Goal: Task Accomplishment & Management: Manage account settings

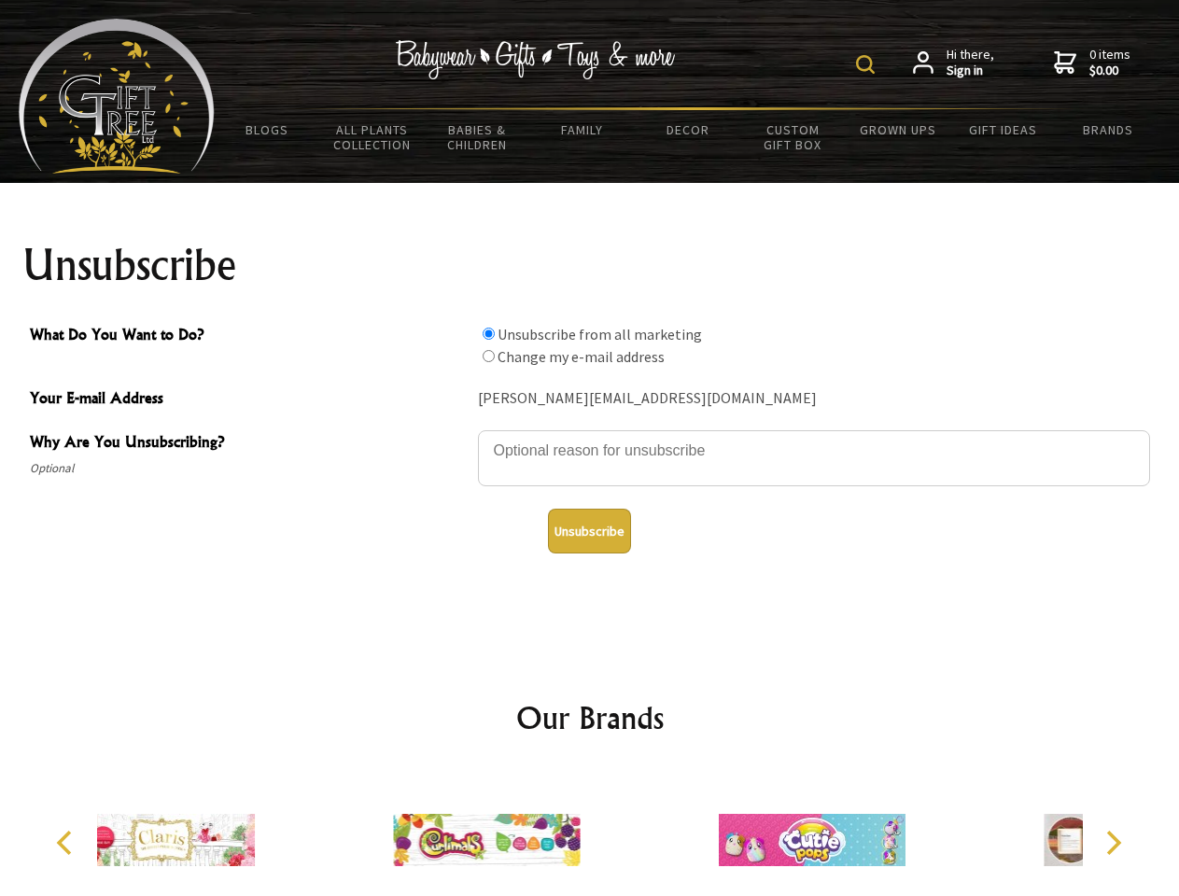
click at [868, 64] on img at bounding box center [865, 64] width 19 height 19
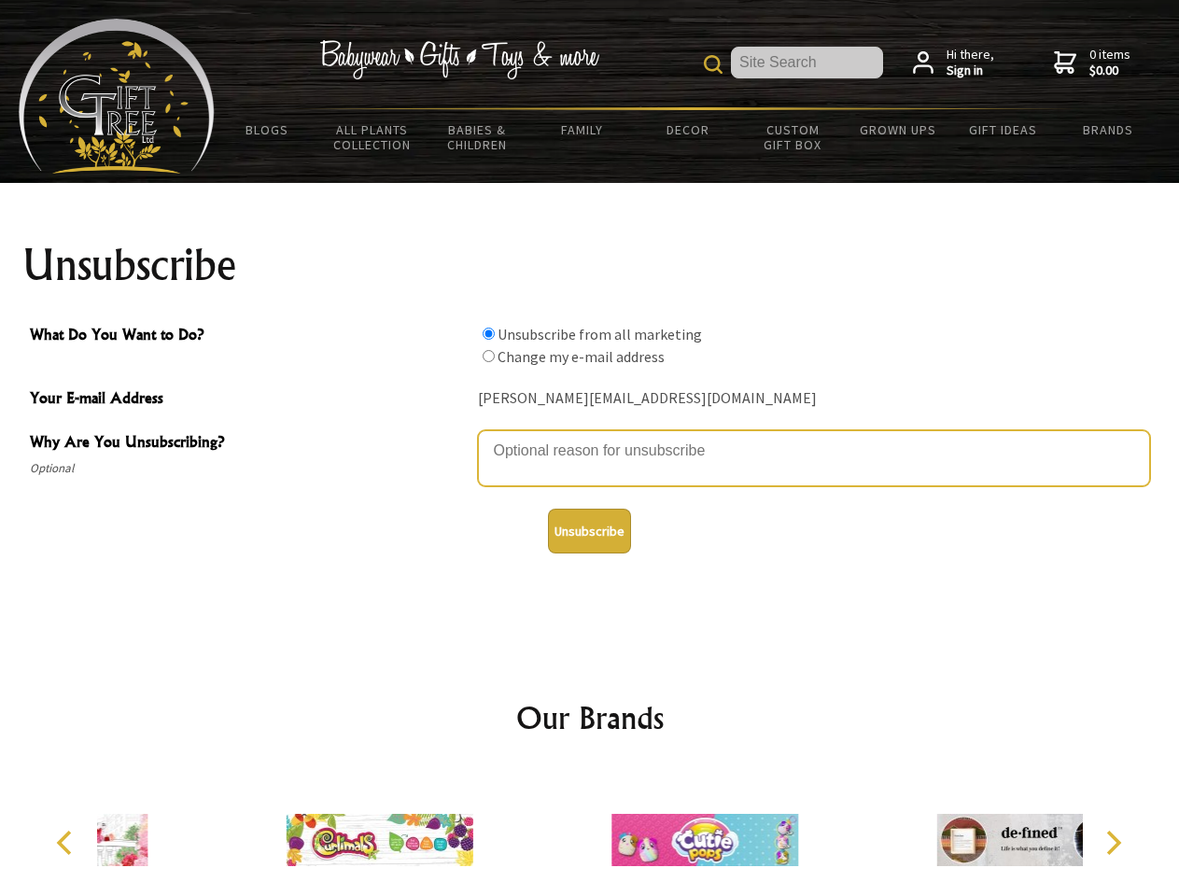
click at [590, 437] on textarea "Why Are You Unsubscribing?" at bounding box center [814, 458] width 672 height 56
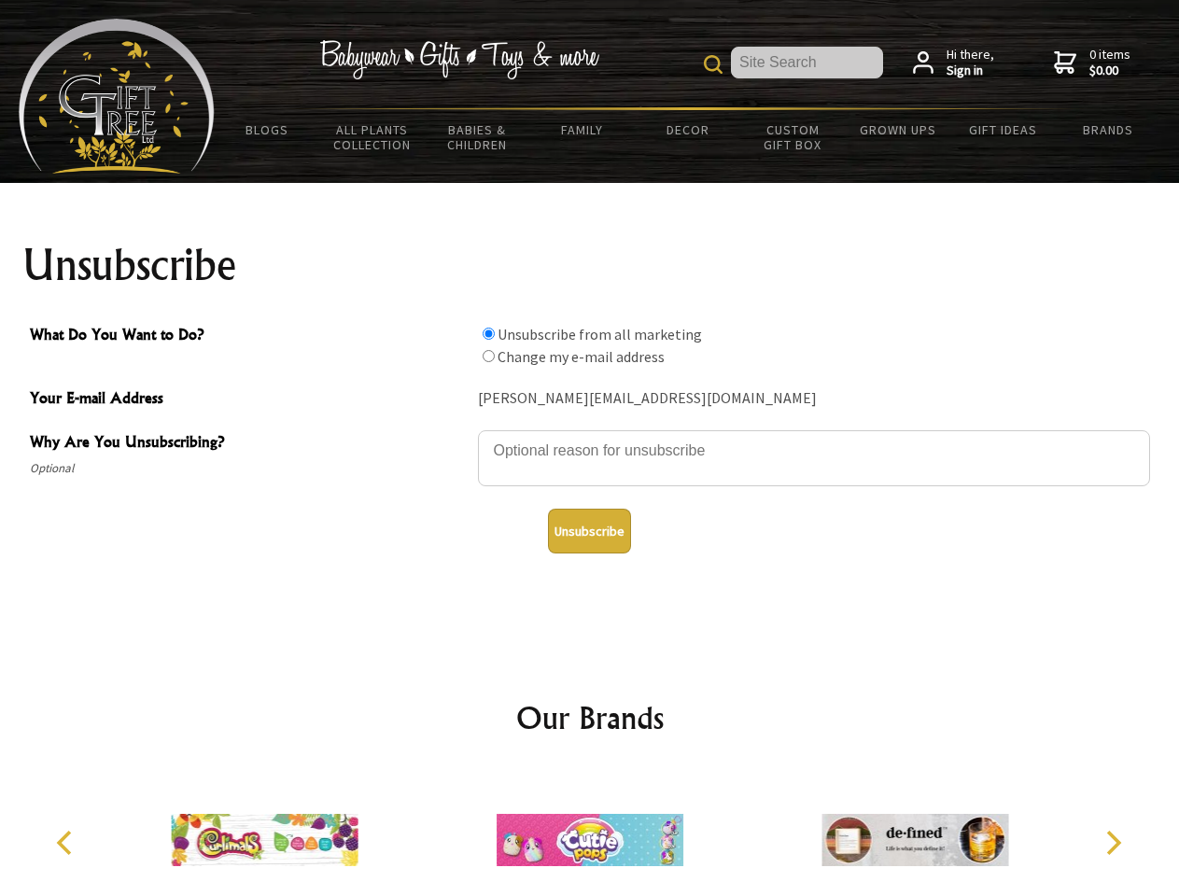
click at [488, 333] on input "What Do You Want to Do?" at bounding box center [489, 334] width 12 height 12
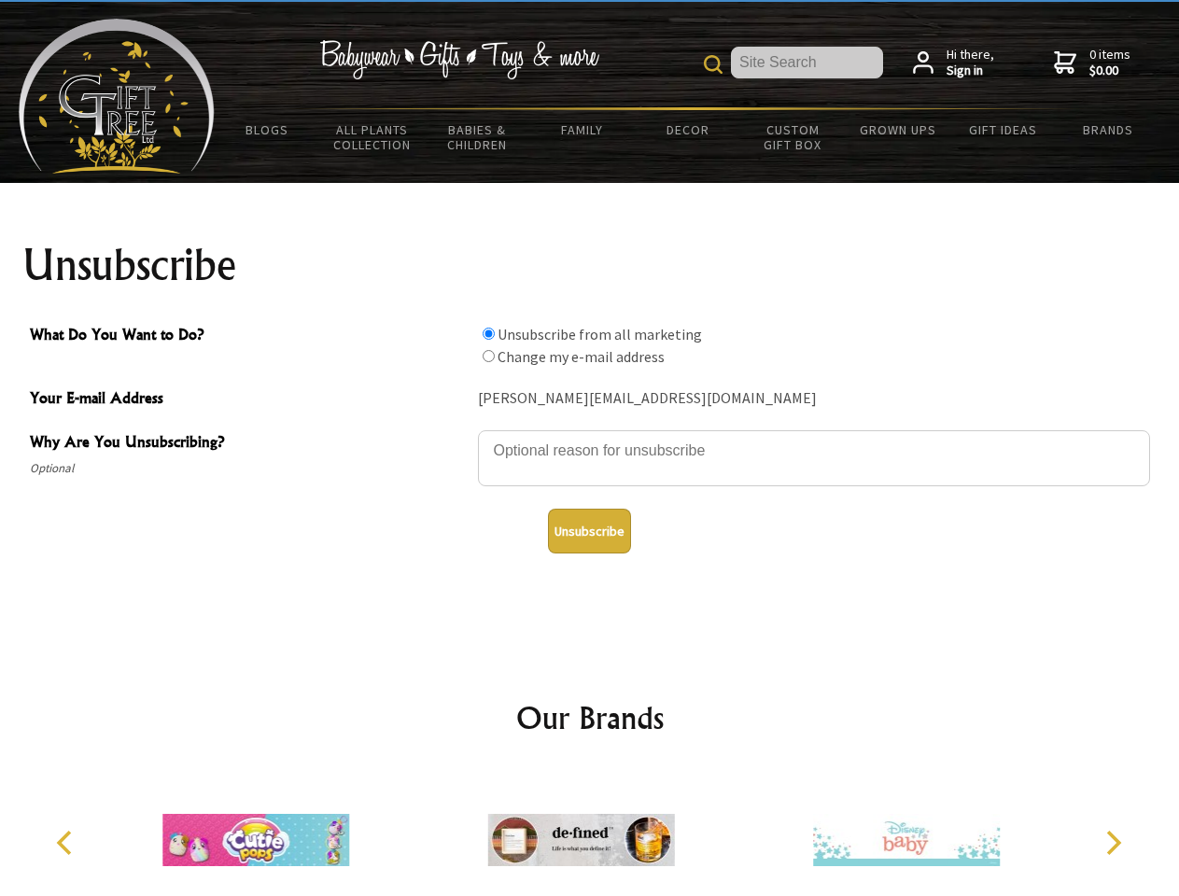
click at [488, 356] on input "What Do You Want to Do?" at bounding box center [489, 356] width 12 height 12
radio input "true"
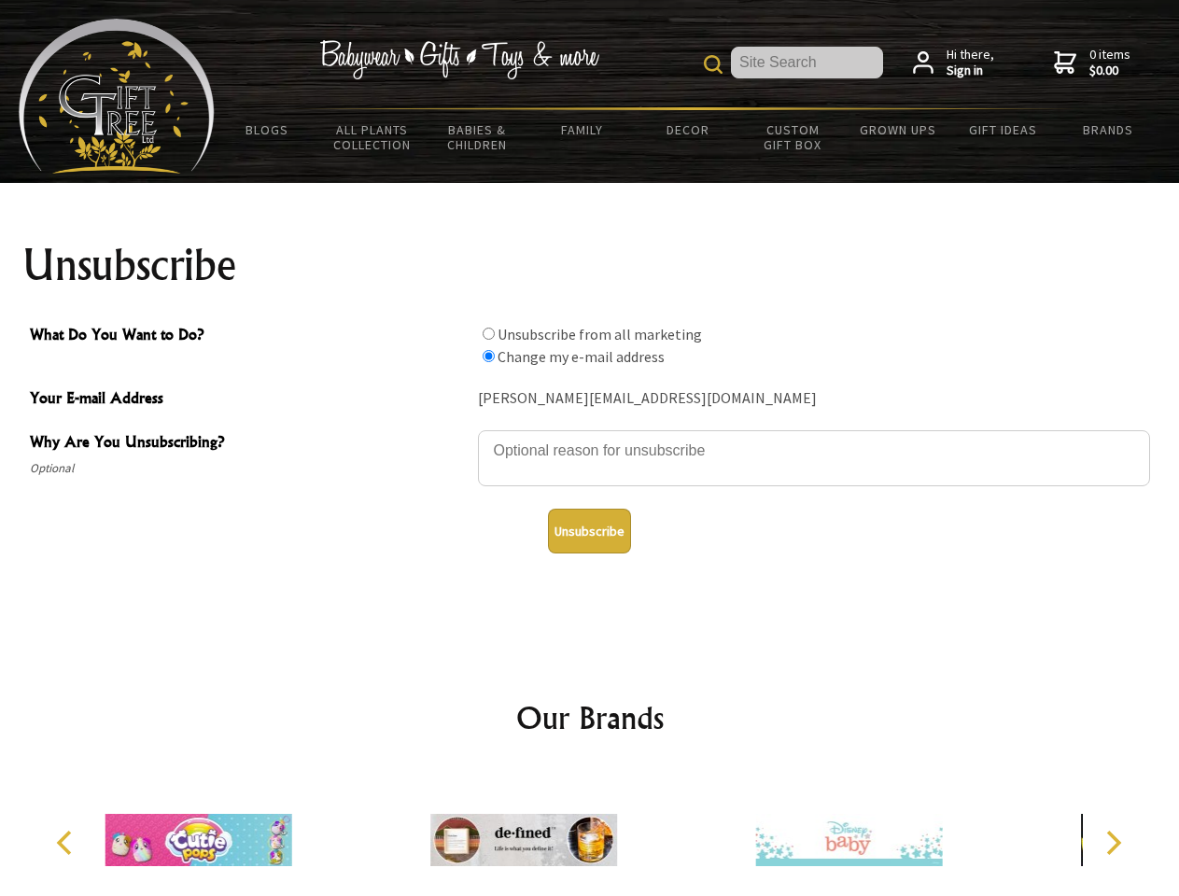
click at [589, 531] on button "Unsubscribe" at bounding box center [589, 531] width 83 height 45
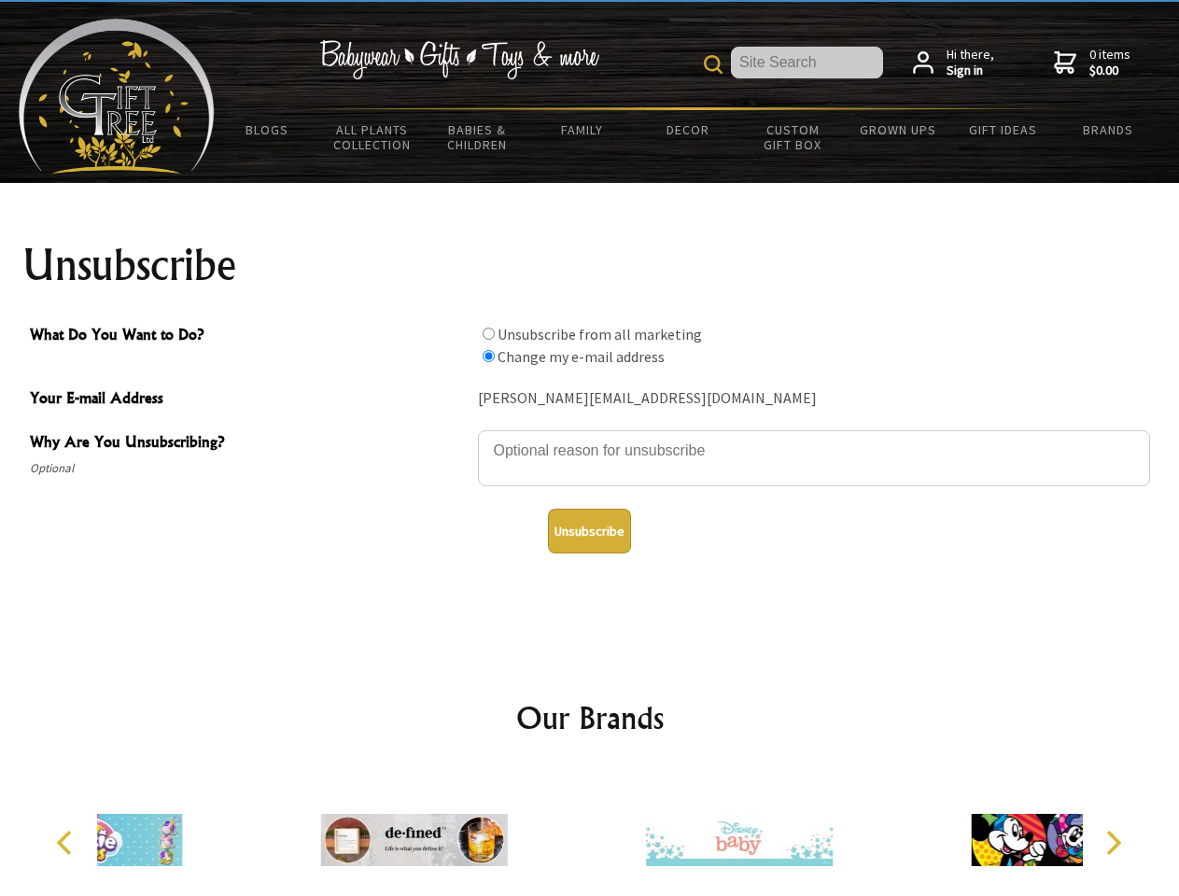
click at [67, 843] on icon "Previous" at bounding box center [66, 843] width 24 height 24
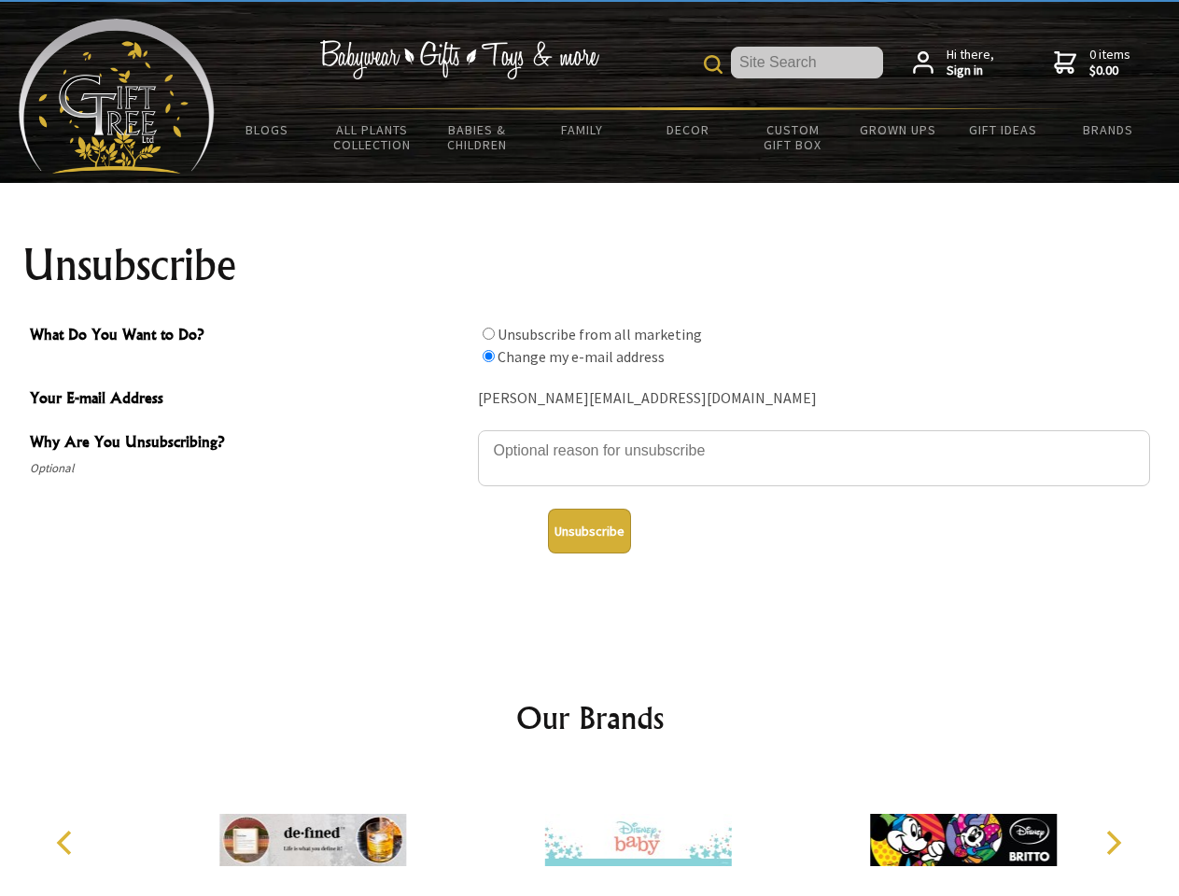
click at [1113, 843] on icon "Next" at bounding box center [1112, 843] width 24 height 24
